Goal: Task Accomplishment & Management: Manage account settings

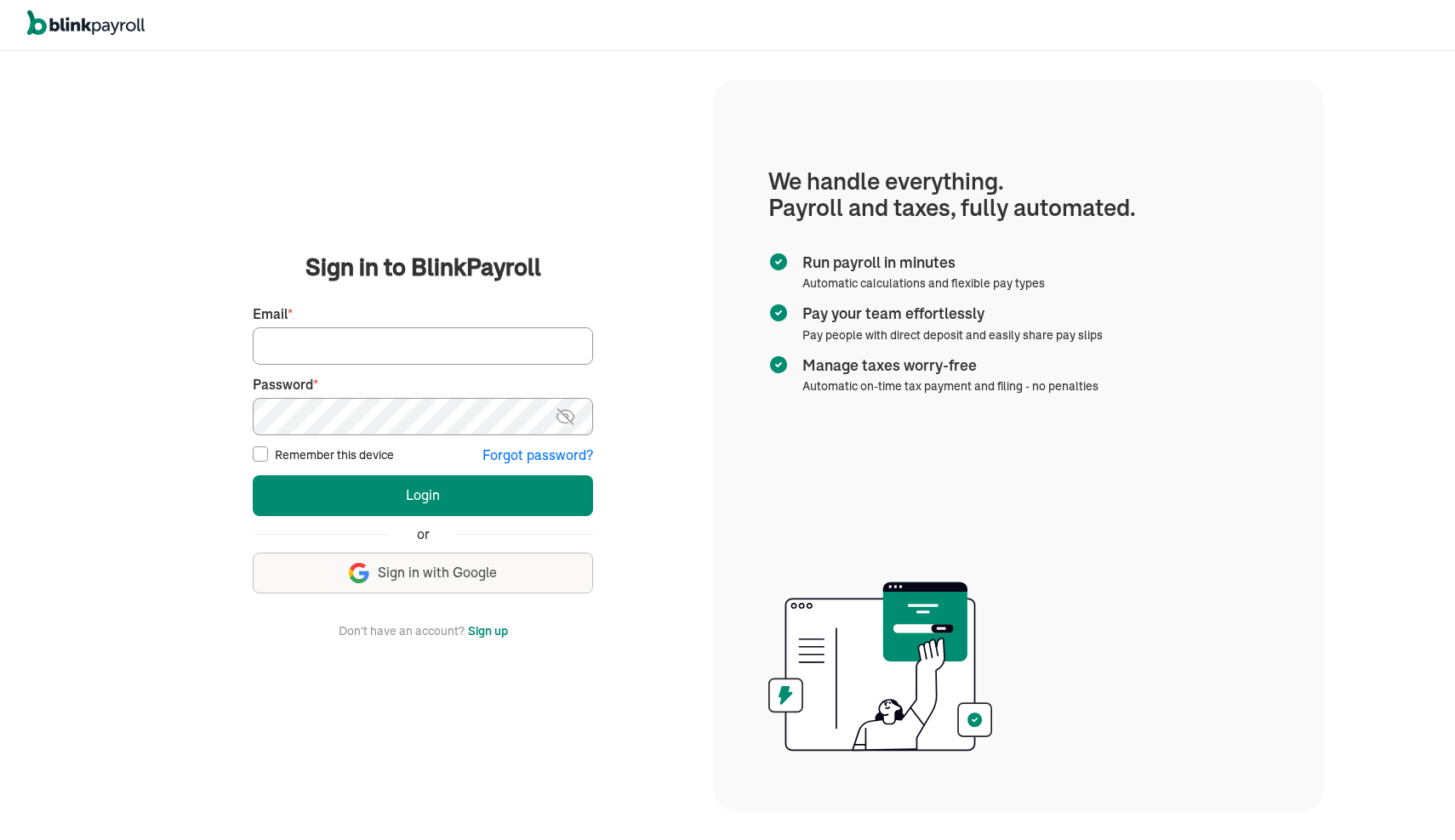
type input "dnorthern212@gmail.com"
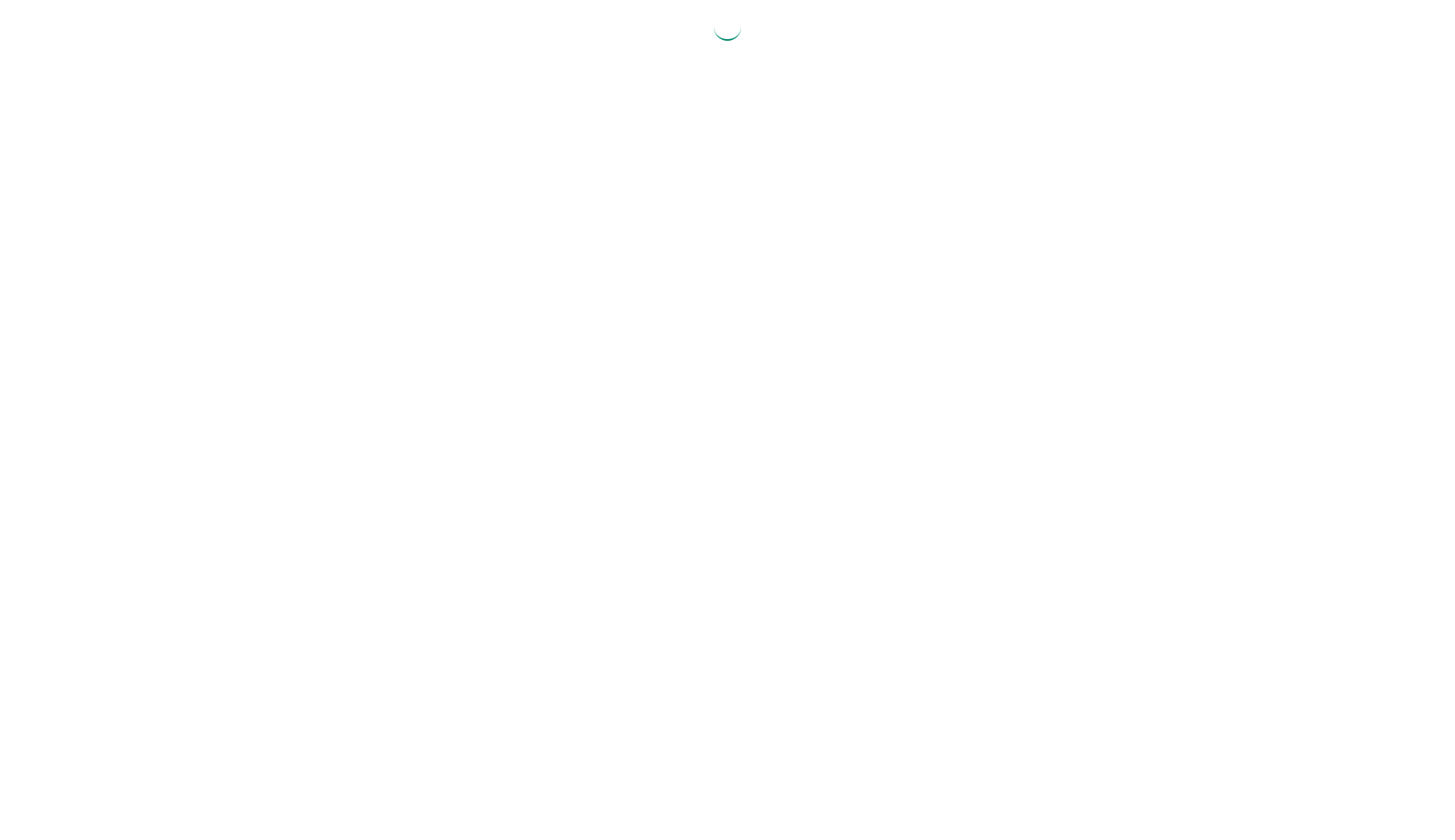
select select "2025"
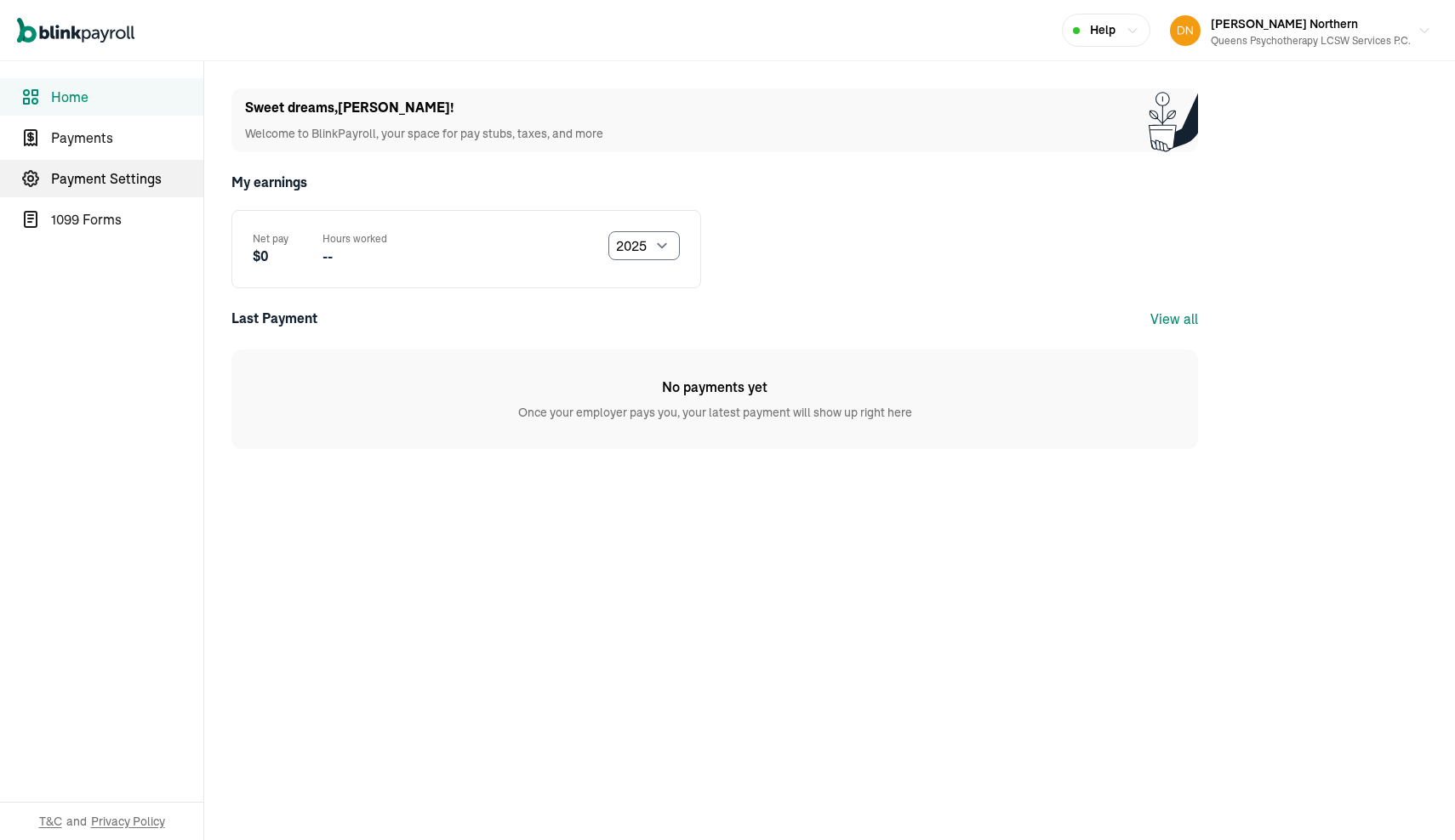
click at [110, 179] on span "Payment Settings" at bounding box center [127, 178] width 152 height 21
select select "2025"
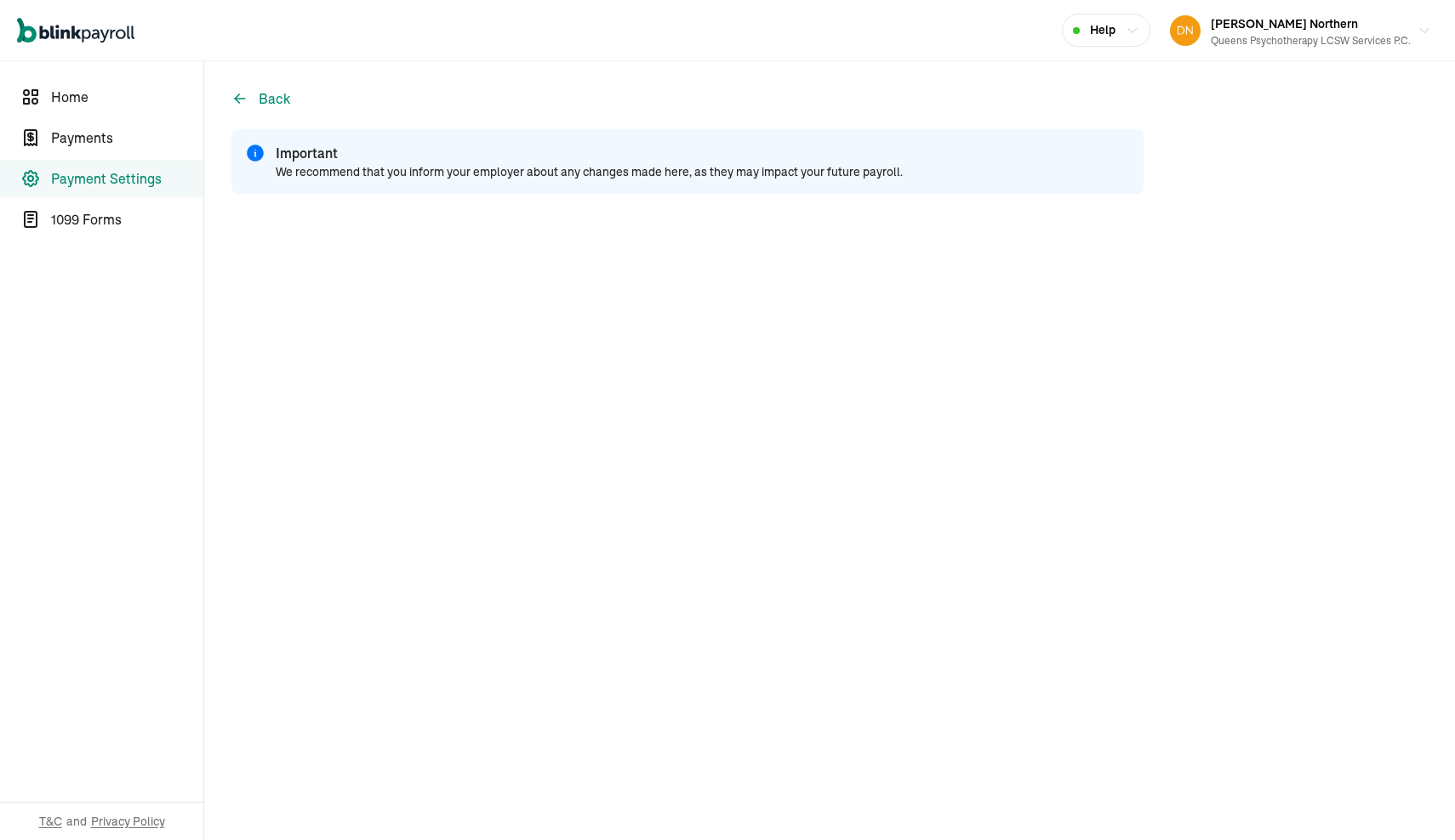
click at [1253, 417] on main "Back Important We recommend that you inform your employer about any changes mad…" at bounding box center [830, 451] width 1251 height 779
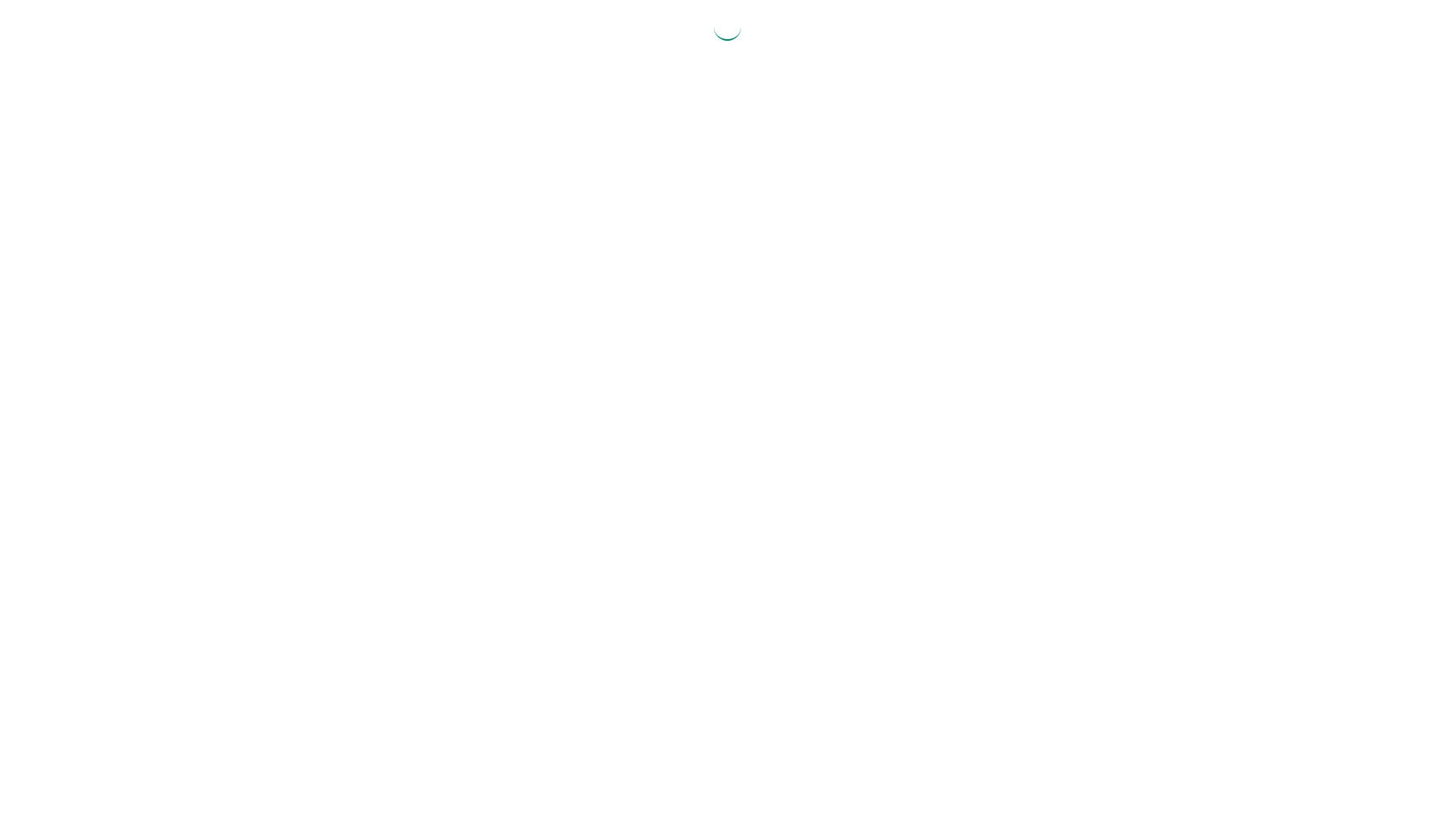
select select "2025"
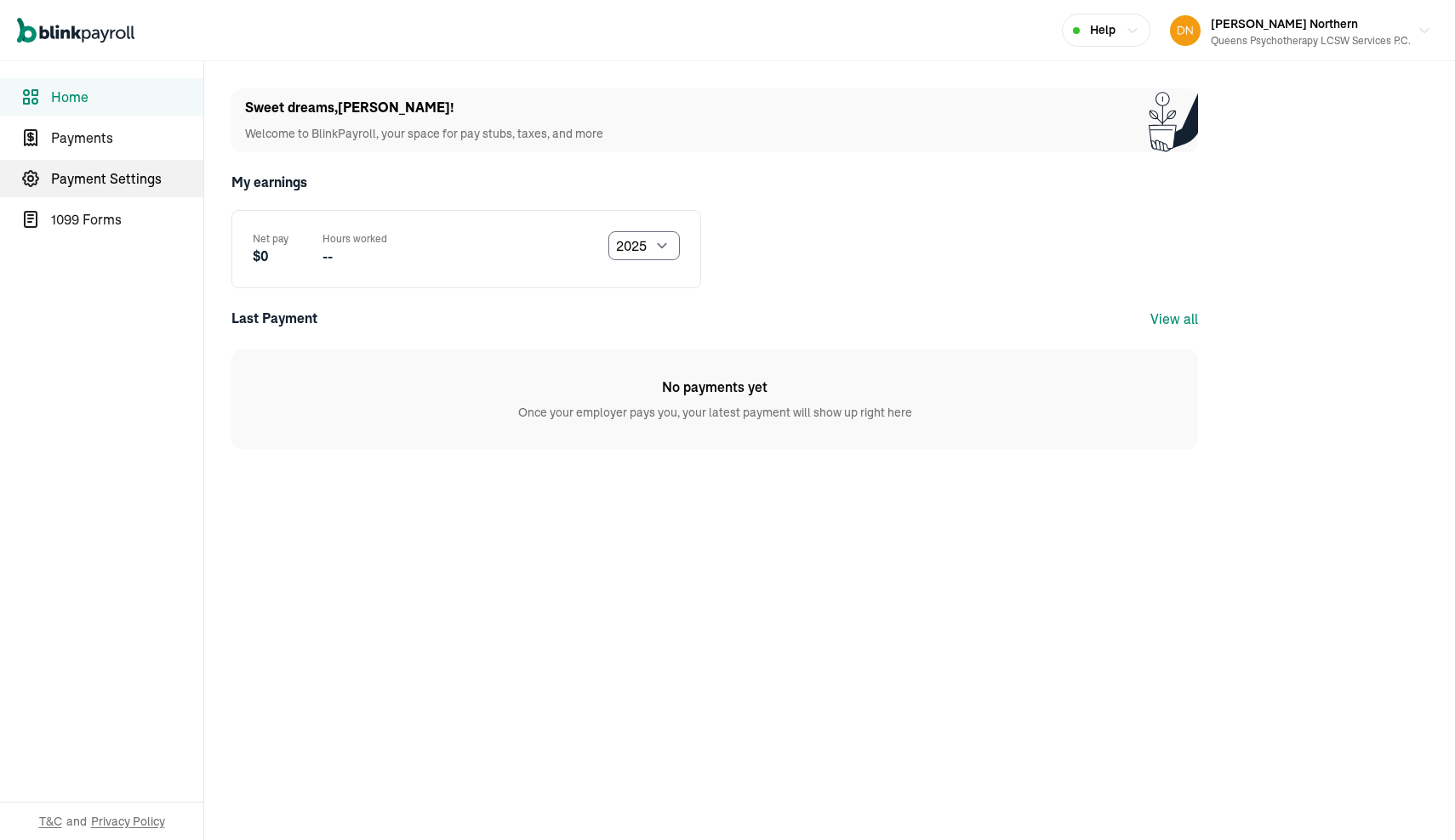
click at [110, 179] on span "Payment Settings" at bounding box center [127, 178] width 152 height 21
select select "2025"
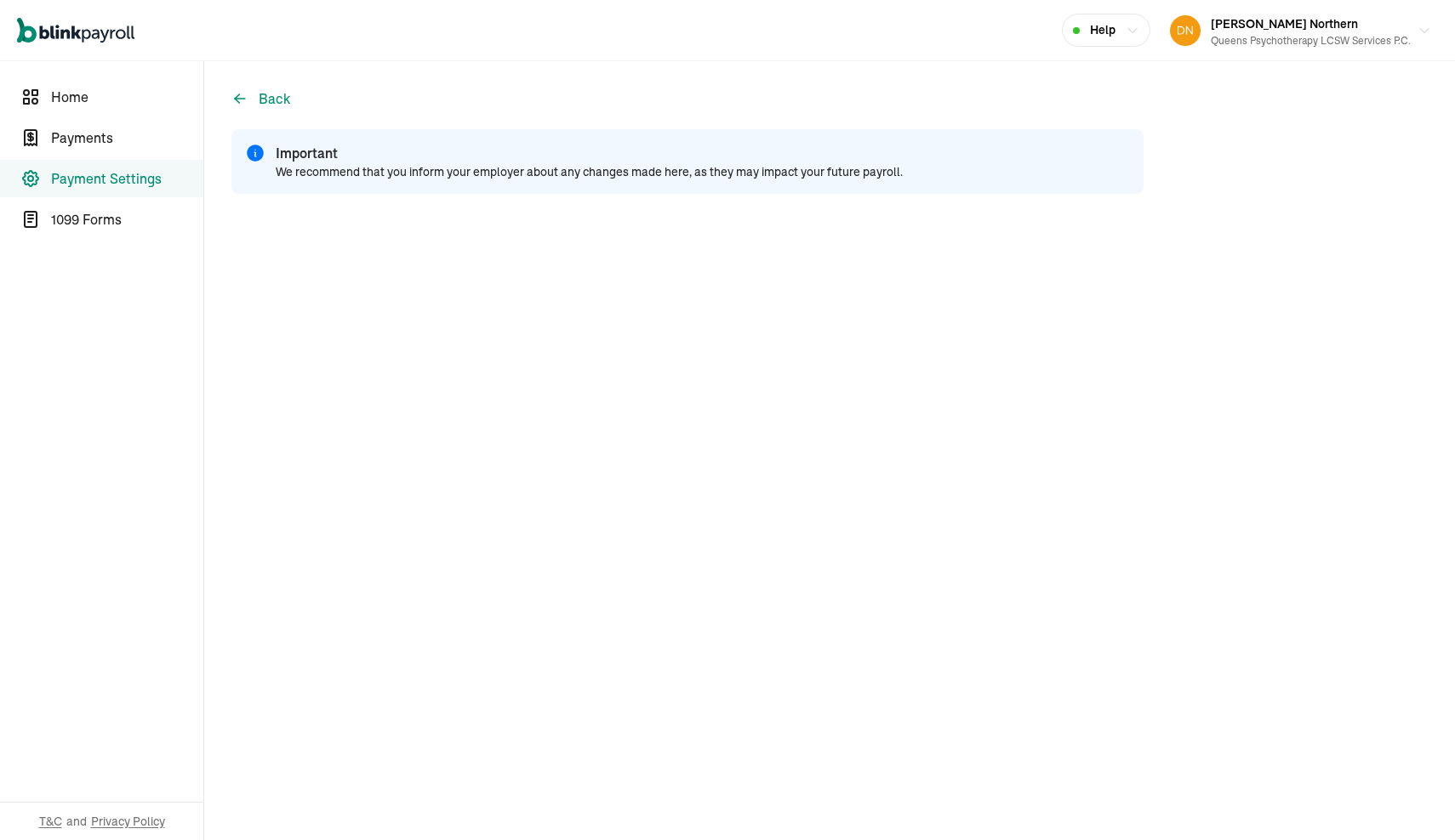
click at [1253, 417] on main "Back Important We recommend that you inform your employer about any changes mad…" at bounding box center [830, 451] width 1251 height 779
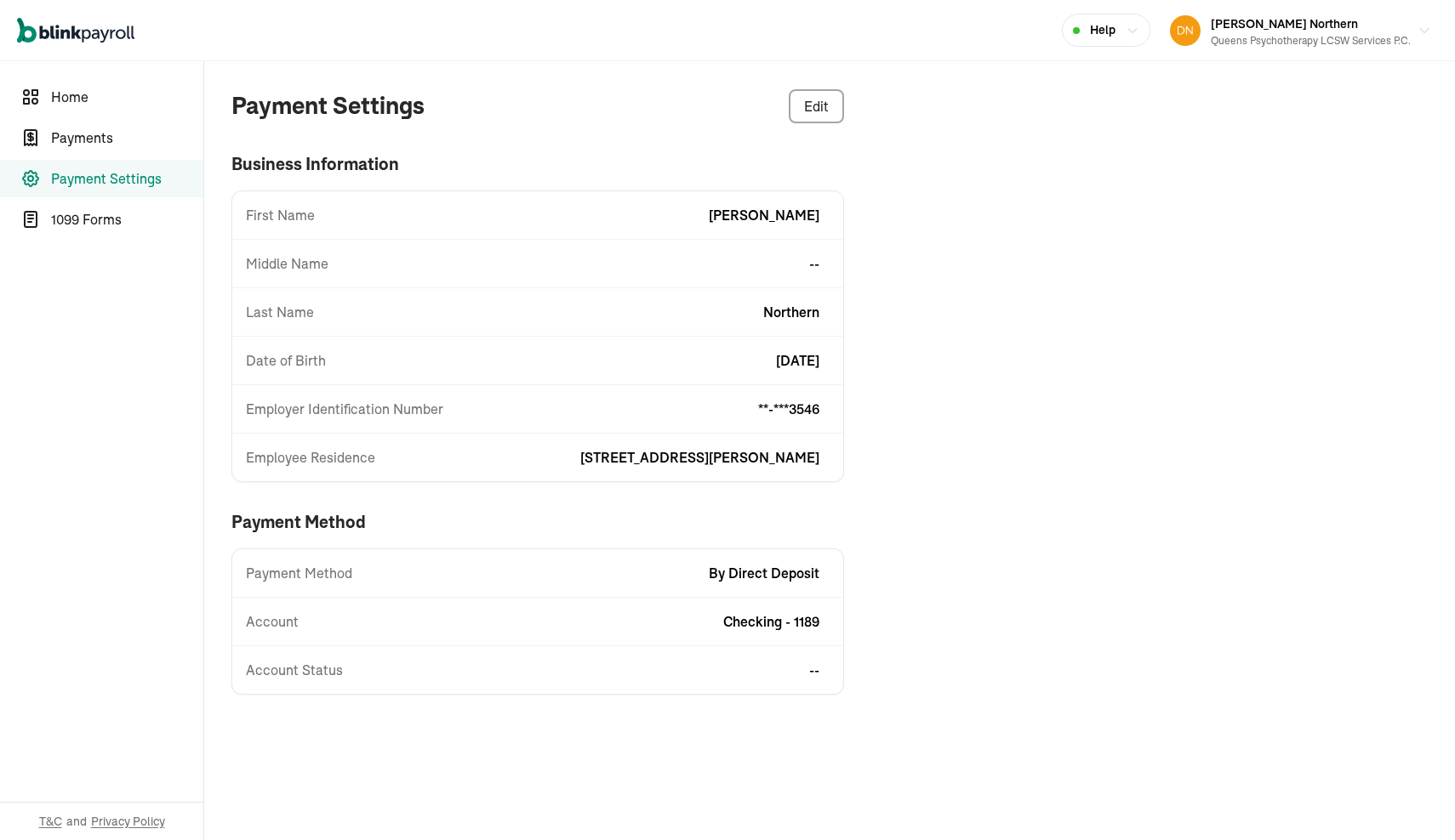
click at [784, 360] on span "[DATE]" at bounding box center [797, 361] width 43 height 21
